Goal: Task Accomplishment & Management: Manage account settings

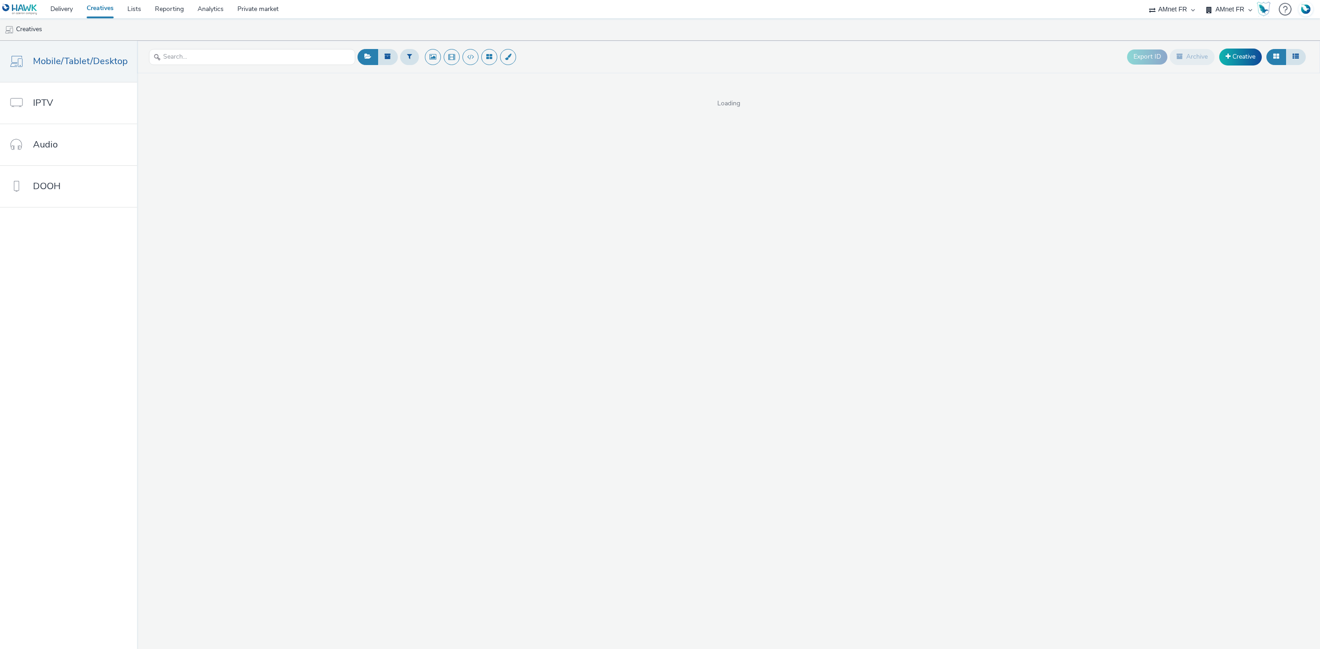
select select "74ee30ea-faea-4dd3-a1ad-716b3210ee10"
select select "a481bd8c-4acc-4c4f-8598-4e6659adaf07"
select select "f4db3760-27fe-4d14-9c44-df0c95b595a4"
select select "43747a01-9d8e-4dea-a0e4-a98d33cfba61"
select select "b45cc4c1-724a-49f4-91a1-90695c19738e"
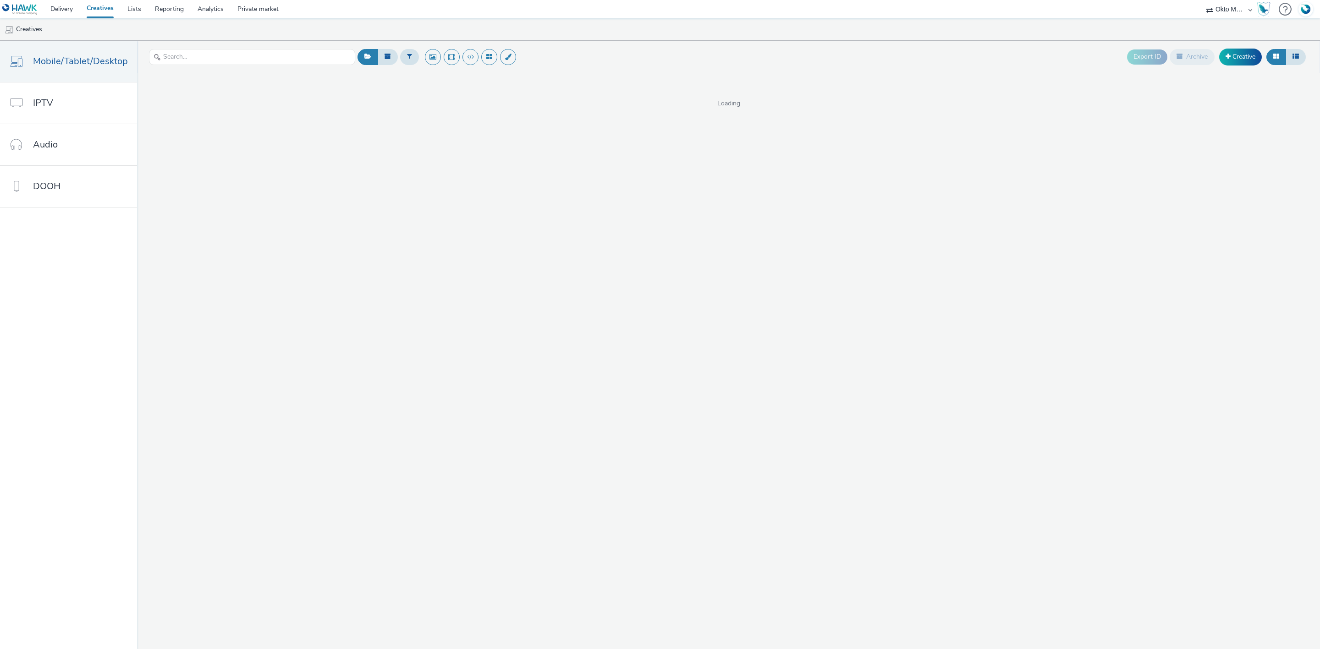
select select "d027da95-0097-4d0b-8b09-57dedb2e3a8d"
select select "8a3f6d77-30ca-4ef5-b621-f995745b8c1c"
select select "dd3fb4f6-b550-43f6-8f67-b78d09d23a96"
select select "a4655d9c-cd96-449f-b9a3-d2b0c2744250"
select select "74ee30ea-faea-4dd3-a1ad-716b3210ee10"
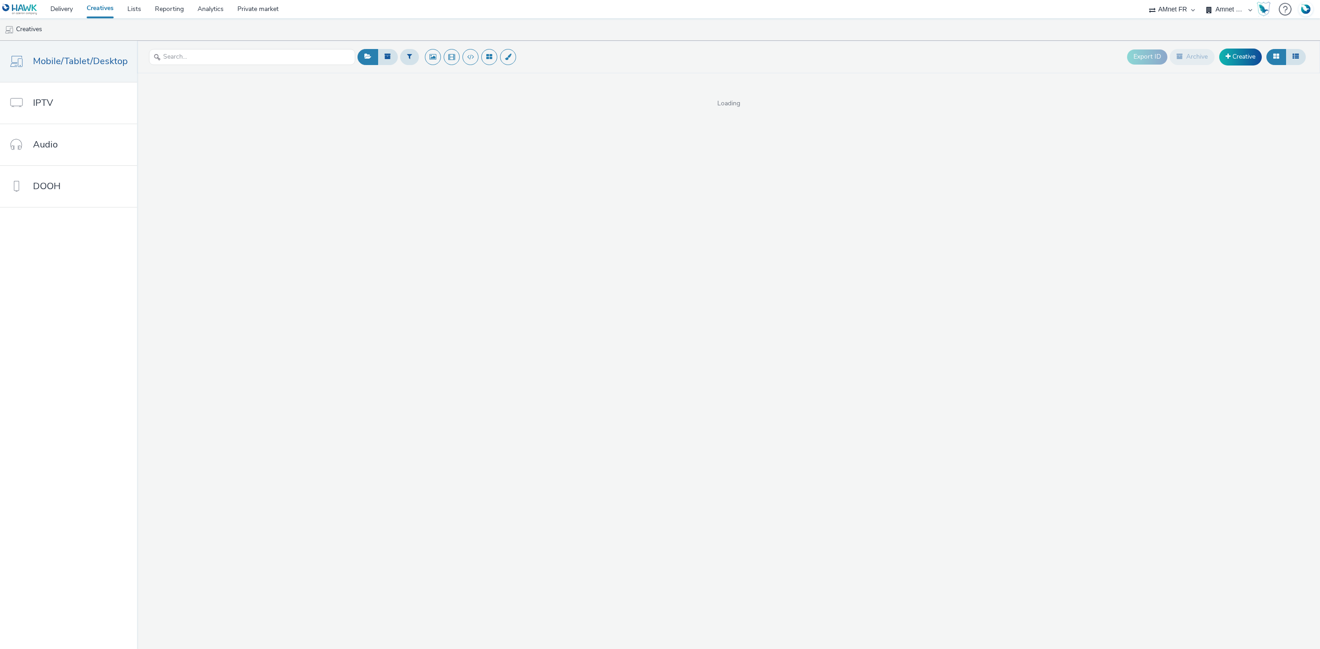
select select "ed86ec94-e5cc-4656-947e-a83427878125"
select select "74ee30ea-faea-4dd3-a1ad-716b3210ee10"
select select "75b174c6-9315-47a7-a76b-2e04f3523f79"
select select "43747a01-9d8e-4dea-a0e4-a98d33cfba61"
